Goal: Task Accomplishment & Management: Manage account settings

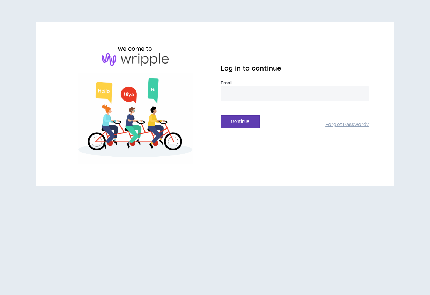
click at [280, 89] on input "email" at bounding box center [294, 93] width 148 height 15
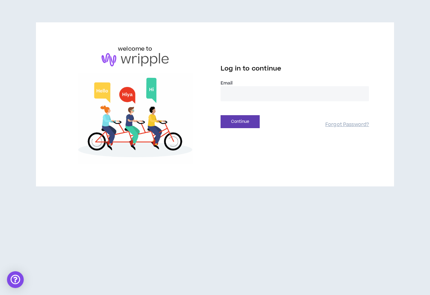
type input "**********"
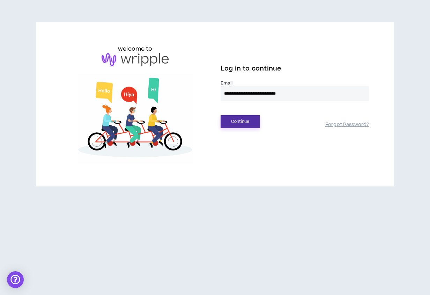
click at [235, 121] on button "Continue" at bounding box center [239, 121] width 39 height 13
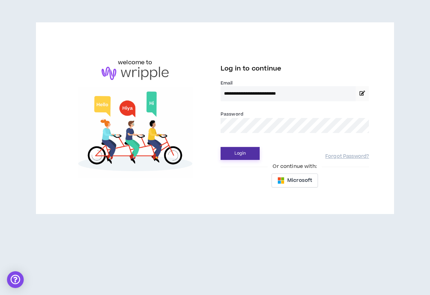
click at [245, 151] on button "Login" at bounding box center [239, 153] width 39 height 13
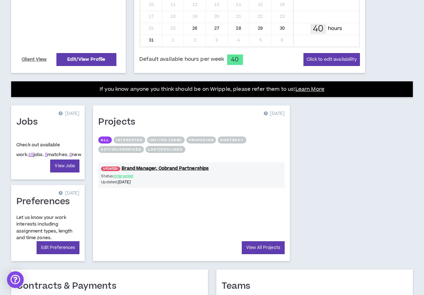
scroll to position [210, 0]
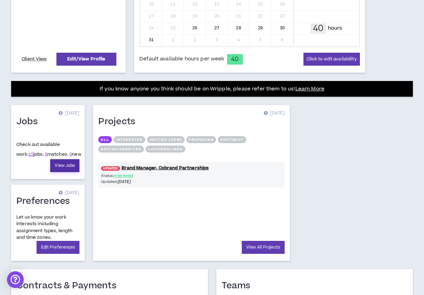
click at [56, 164] on link "View Jobs" at bounding box center [64, 165] width 29 height 13
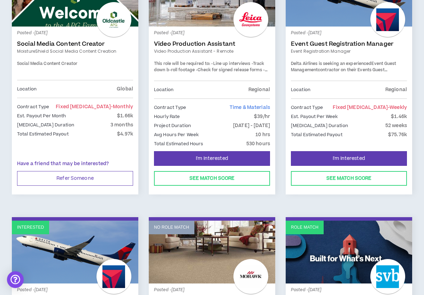
scroll to position [111, 0]
